Goal: Information Seeking & Learning: Check status

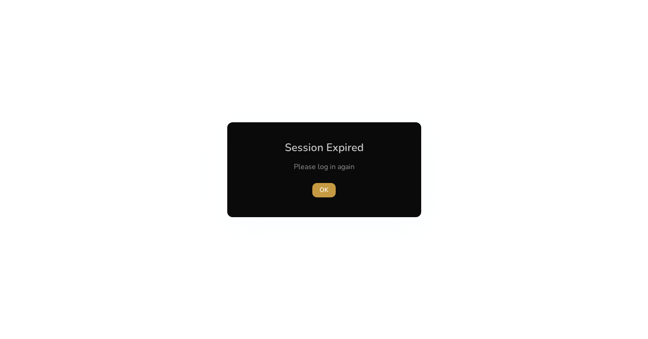
click at [316, 185] on span "button" at bounding box center [323, 190] width 23 height 22
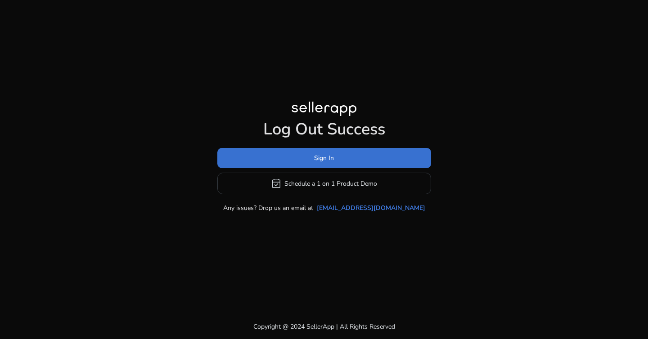
click at [303, 159] on span at bounding box center [324, 159] width 214 height 22
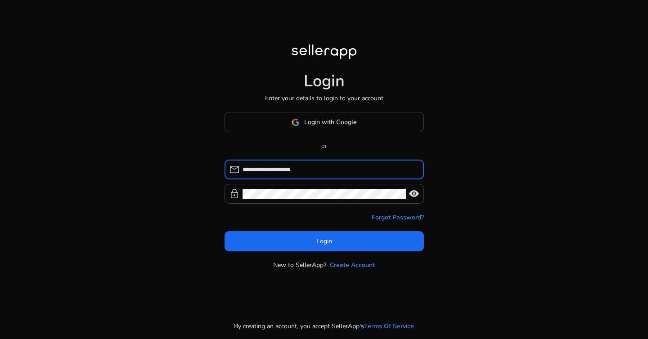
type input "**********"
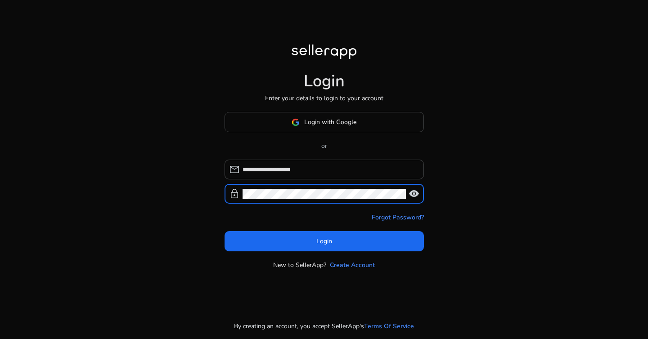
click button "Login" at bounding box center [323, 241] width 199 height 20
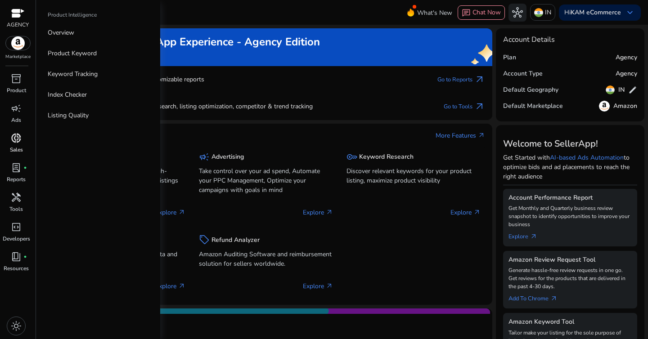
click at [16, 135] on span "donut_small" at bounding box center [16, 138] width 11 height 11
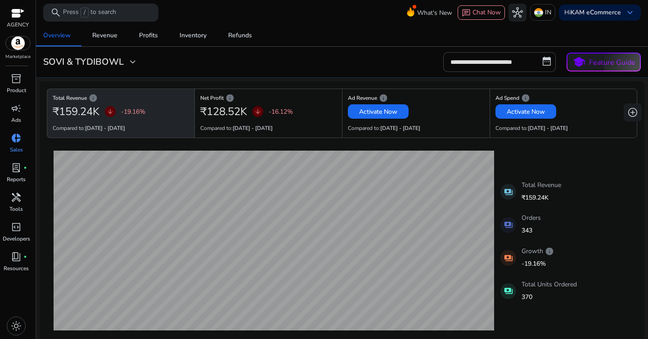
click at [143, 66] on div "**********" at bounding box center [342, 62] width 604 height 20
click at [129, 63] on span "expand_more" at bounding box center [132, 62] width 11 height 11
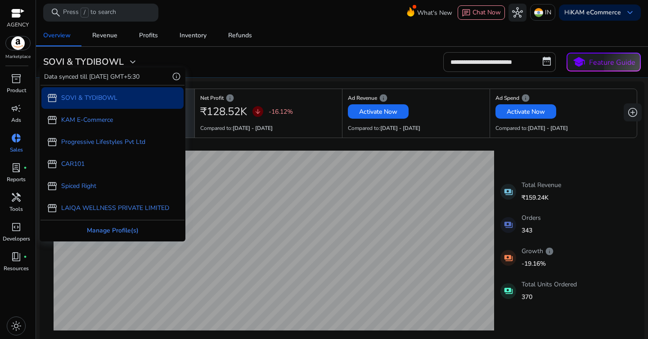
click at [126, 228] on div "Manage Profile(s)" at bounding box center [112, 230] width 144 height 20
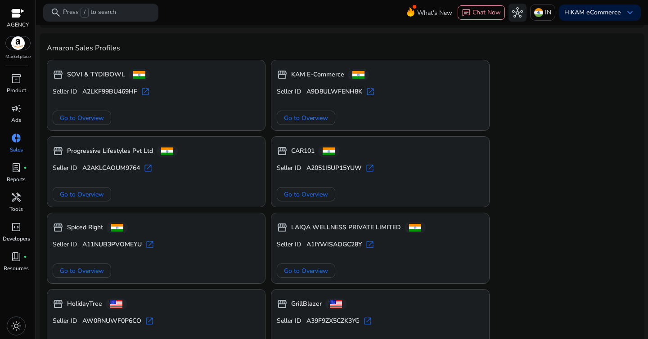
scroll to position [59, 0]
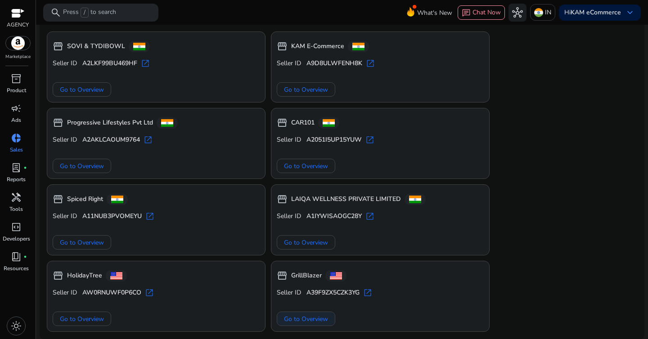
click at [324, 321] on span "Go to Overview" at bounding box center [306, 318] width 44 height 9
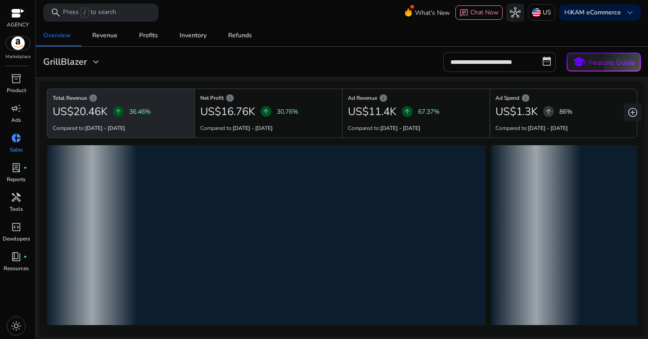
click at [507, 67] on input "**********" at bounding box center [499, 62] width 112 height 20
select select "*"
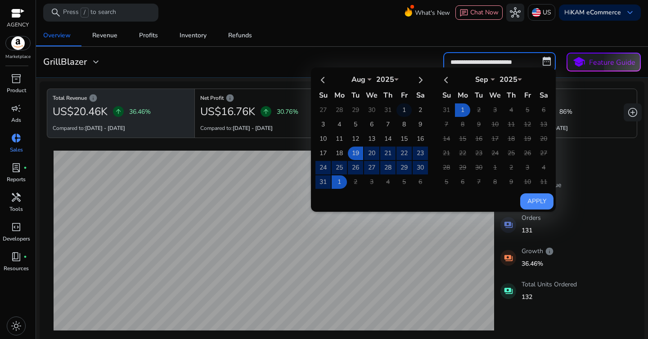
click at [402, 112] on td "1" at bounding box center [403, 109] width 15 height 13
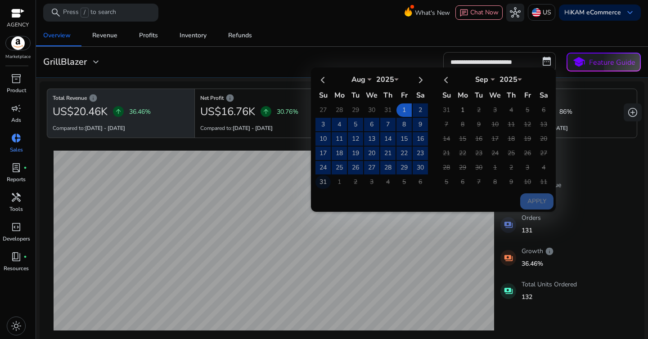
click at [318, 181] on td "31" at bounding box center [322, 181] width 15 height 13
click at [530, 197] on button "Apply" at bounding box center [536, 201] width 33 height 16
type input "**********"
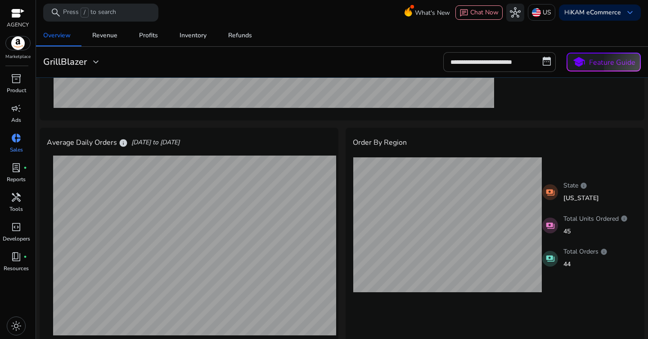
scroll to position [221, 0]
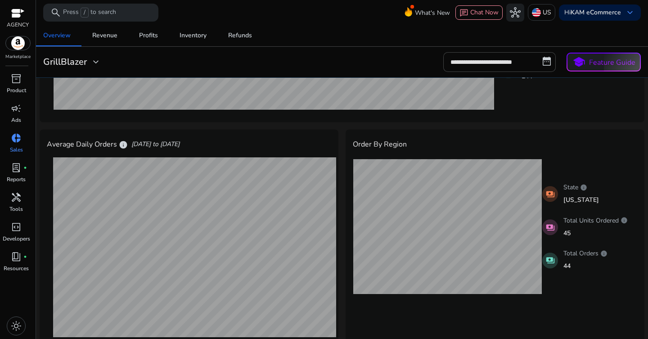
click at [513, 298] on div "Order By Region State : [US_STATE] Total Orders : 10 Units Ordered : 10 payment…" at bounding box center [494, 240] width 299 height 220
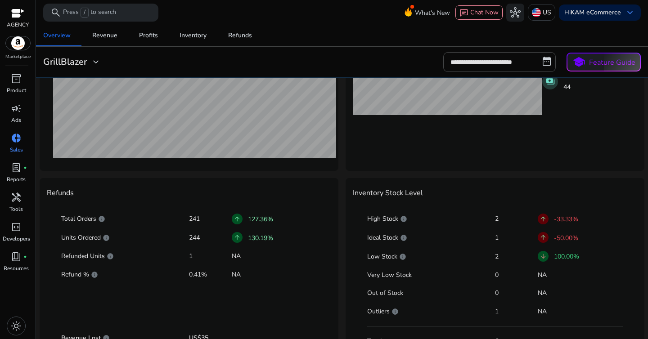
scroll to position [423, 0]
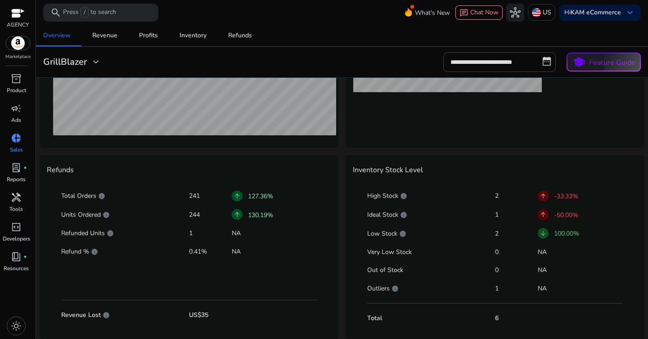
click at [85, 232] on p "Refunded Units info" at bounding box center [125, 233] width 128 height 9
click at [122, 278] on div at bounding box center [188, 277] width 255 height 31
click at [74, 232] on p "Refunded Units info" at bounding box center [125, 233] width 128 height 9
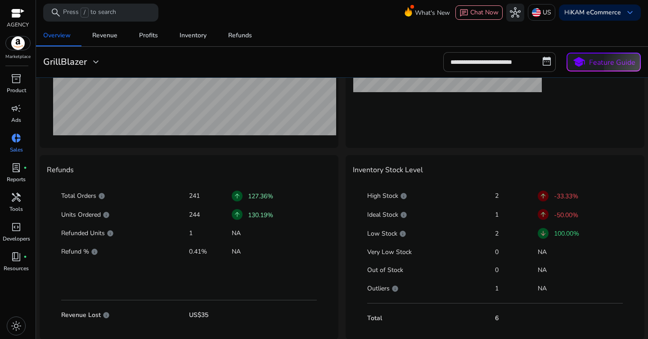
click at [74, 232] on p "Refunded Units info" at bounding box center [125, 233] width 128 height 9
click at [208, 317] on p "US$35" at bounding box center [210, 315] width 43 height 9
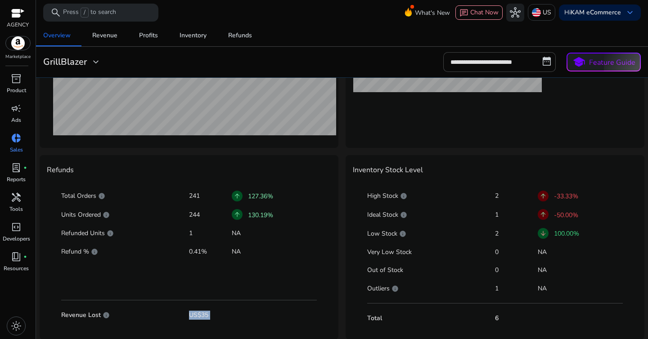
click at [83, 230] on p "Refunded Units info" at bounding box center [125, 233] width 128 height 9
click at [197, 321] on div "Revenue Lost info US$35" at bounding box center [188, 315] width 255 height 15
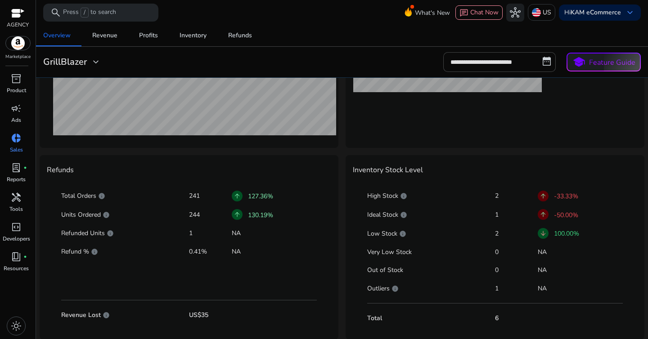
click at [197, 321] on div "Revenue Lost info US$35" at bounding box center [188, 315] width 255 height 15
click at [194, 234] on p "1" at bounding box center [210, 233] width 43 height 9
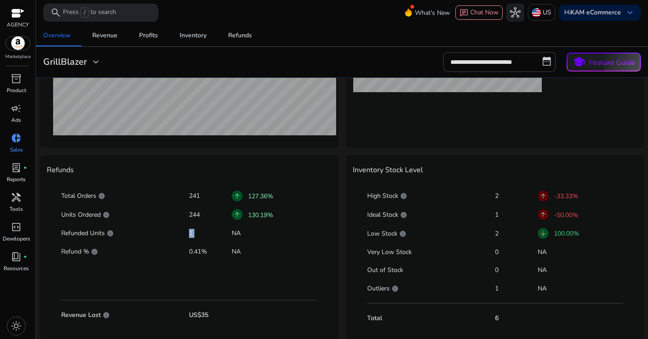
click at [194, 234] on p "1" at bounding box center [210, 233] width 43 height 9
